Goal: Use online tool/utility

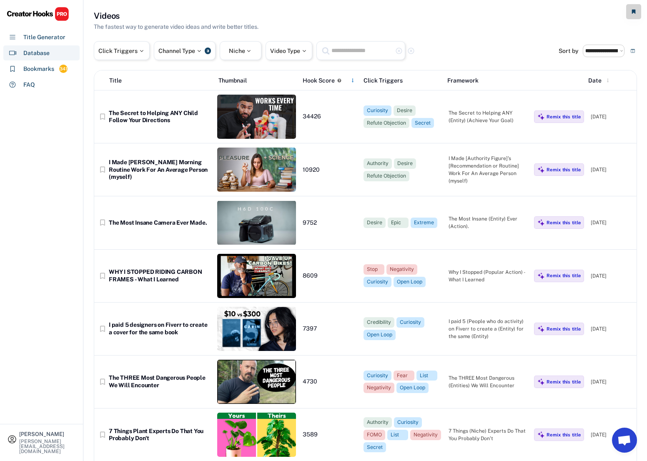
select select "**********"
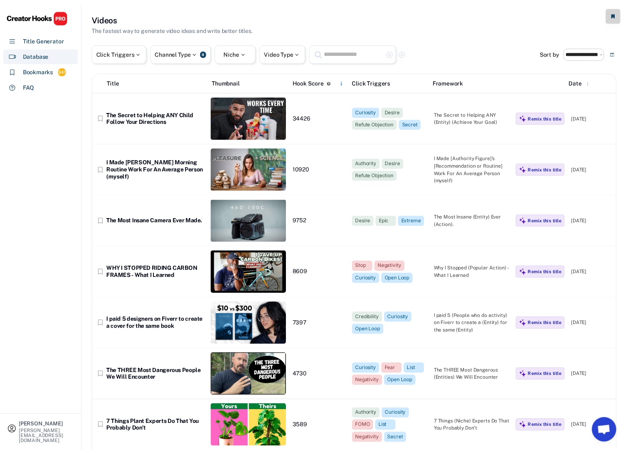
scroll to position [28, 0]
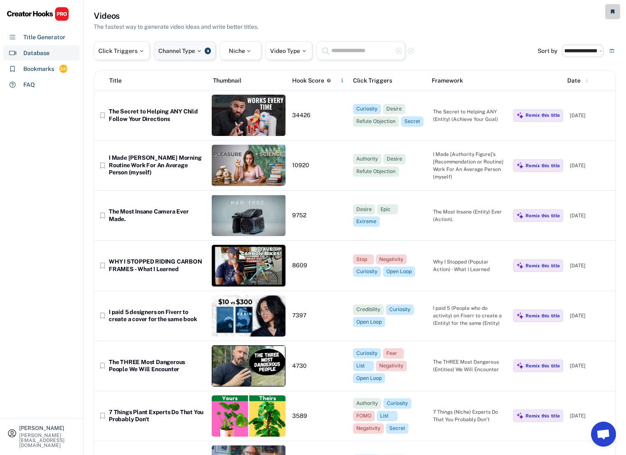
click at [194, 48] on div "Channel Type" at bounding box center [180, 51] width 44 height 6
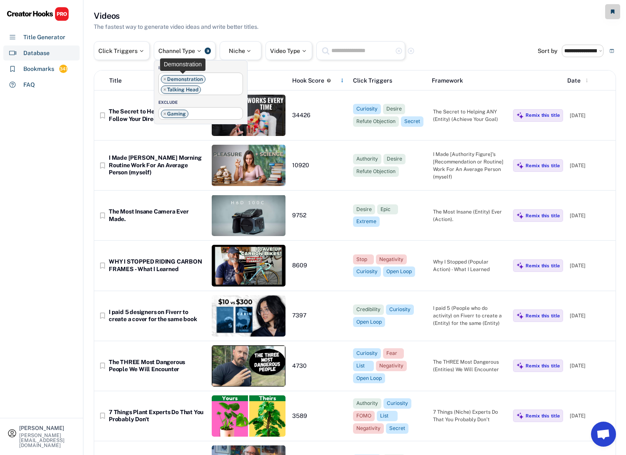
click at [165, 78] on span "×" at bounding box center [164, 79] width 3 height 5
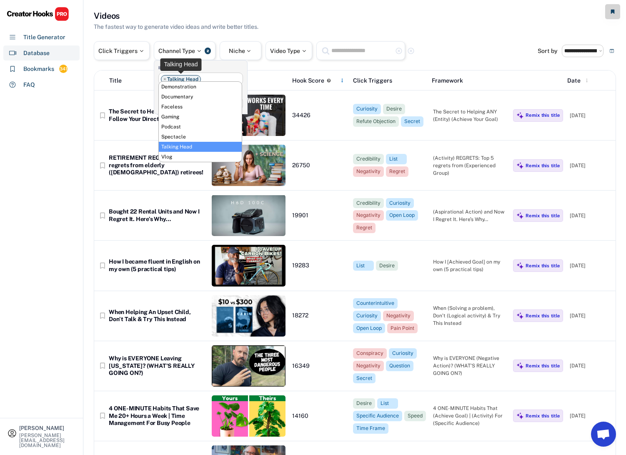
scroll to position [35, 0]
click at [165, 79] on span "×" at bounding box center [164, 79] width 3 height 5
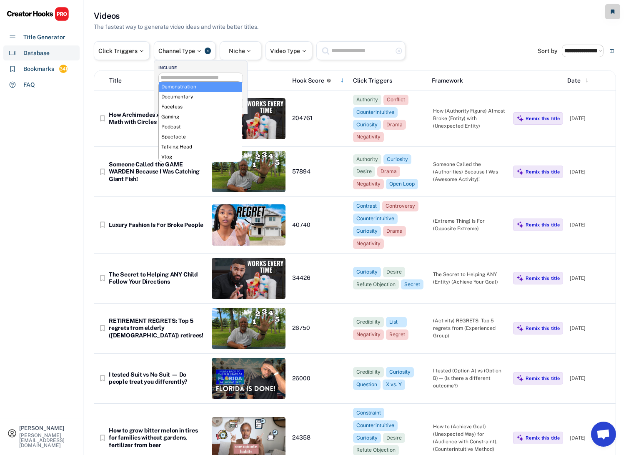
click at [163, 72] on div "**********" at bounding box center [201, 87] width 94 height 54
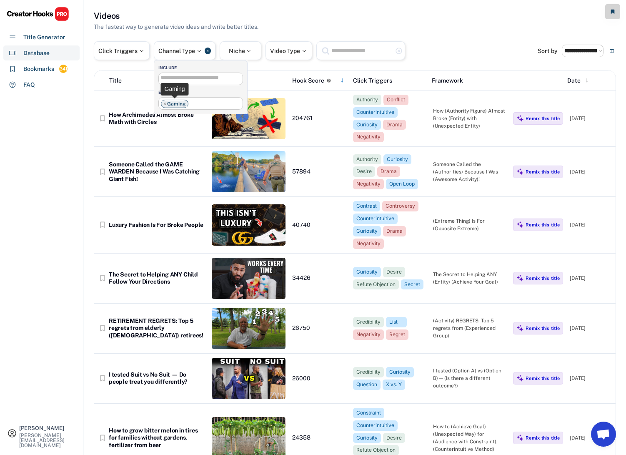
click at [166, 103] on span "×" at bounding box center [164, 103] width 3 height 5
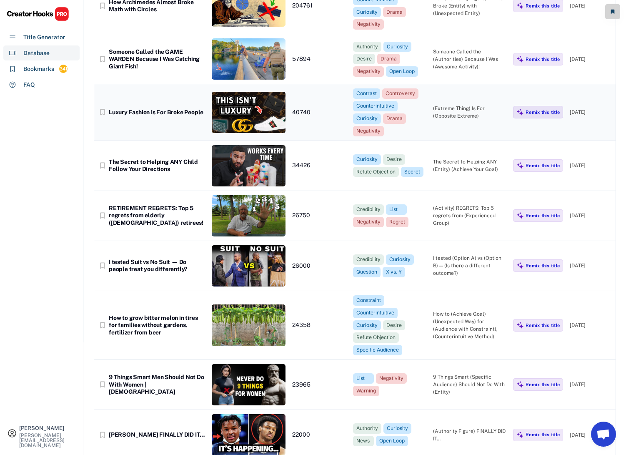
scroll to position [0, 0]
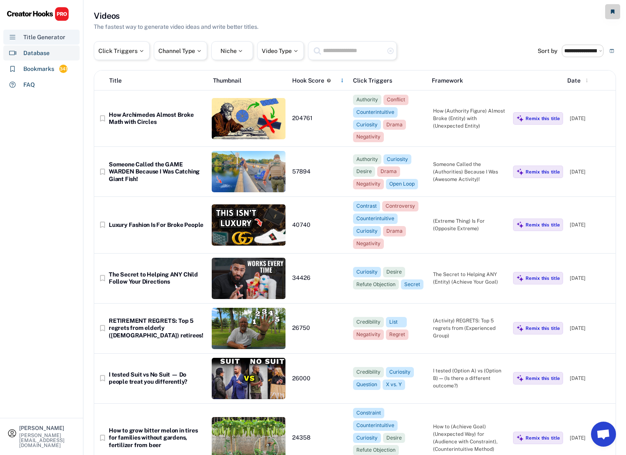
click at [52, 39] on div "Title Generator" at bounding box center [44, 37] width 42 height 9
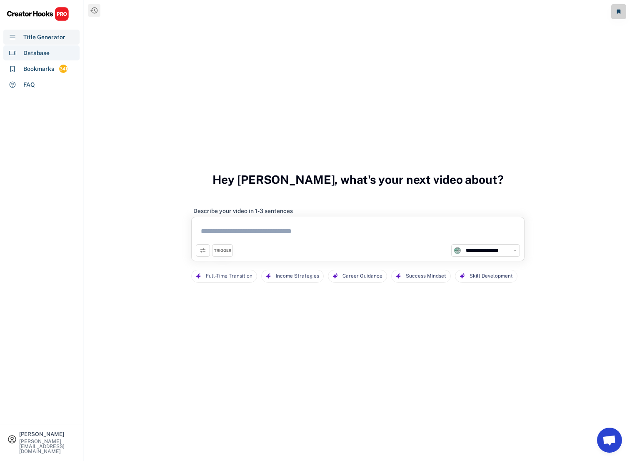
click at [44, 55] on div "Database" at bounding box center [36, 53] width 26 height 9
